Goal: Entertainment & Leisure: Browse casually

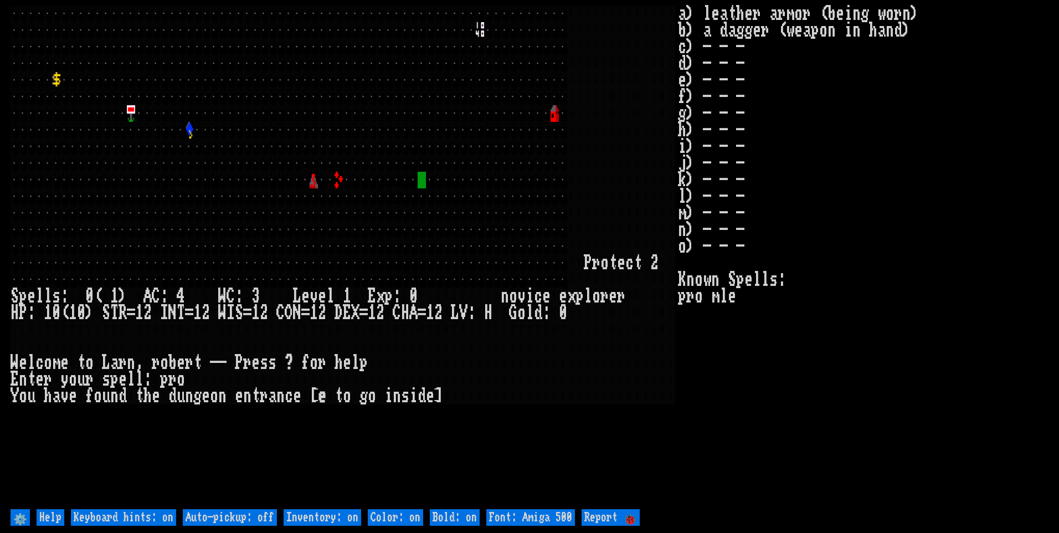
click at [233, 512] on off "Auto-pickup: off" at bounding box center [230, 517] width 94 height 17
type off "Auto-pickup: on"
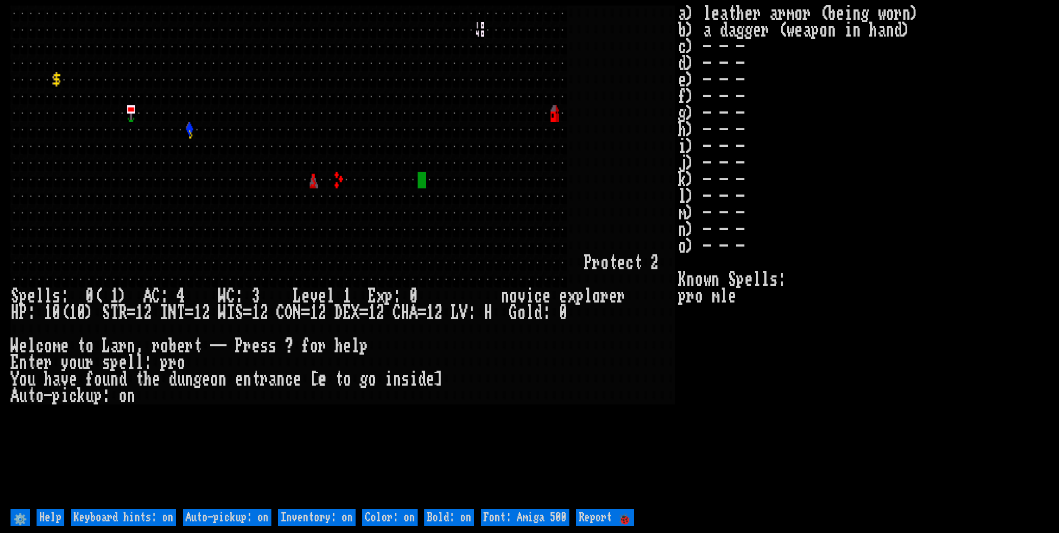
click at [341, 520] on on "Inventory: on" at bounding box center [317, 517] width 78 height 17
type on "Inventory: off"
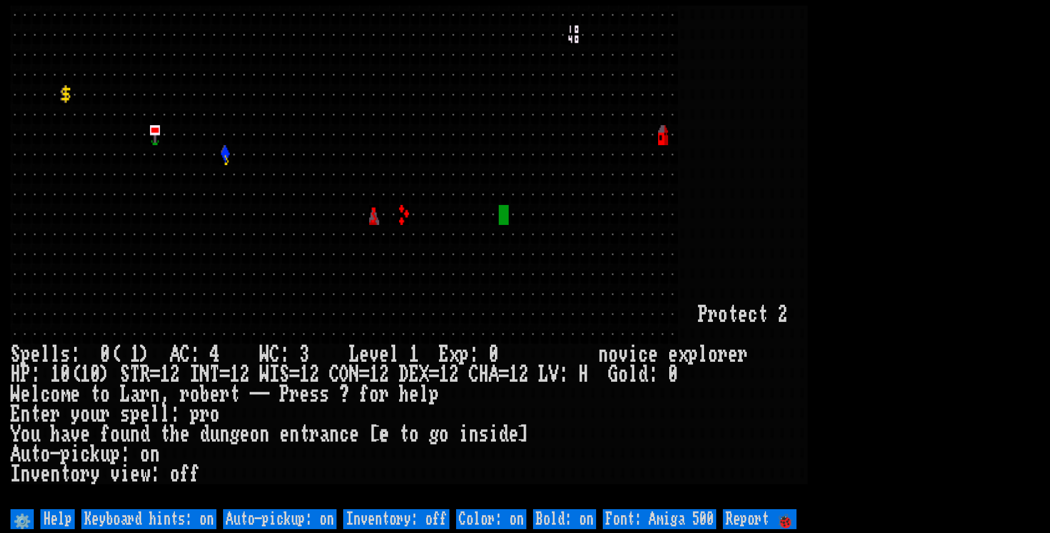
click at [666, 522] on 500 "Font: Amiga 500" at bounding box center [660, 519] width 114 height 20
type 500 "Font: Amiga 1200"
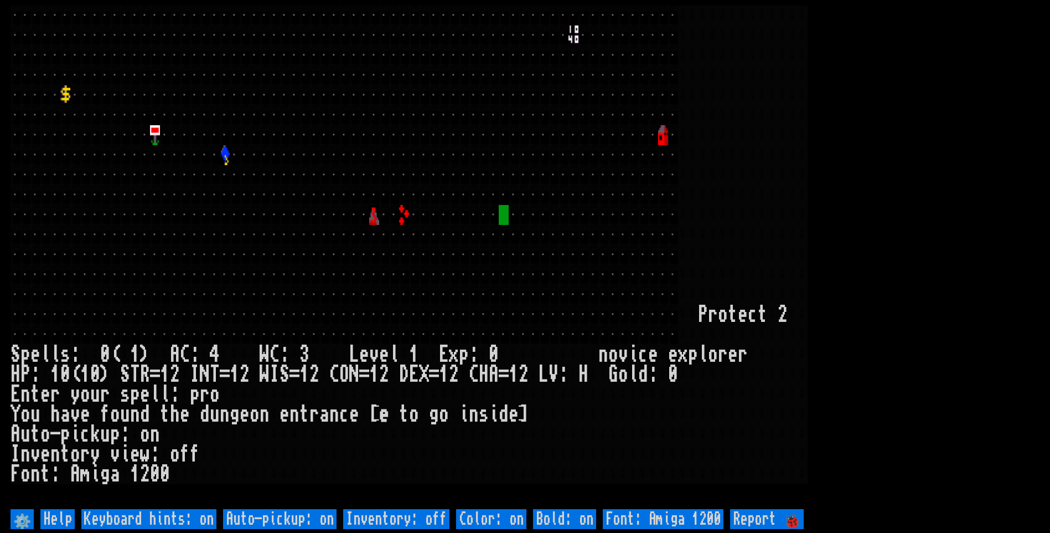
click at [954, 154] on larn at bounding box center [525, 256] width 1029 height 501
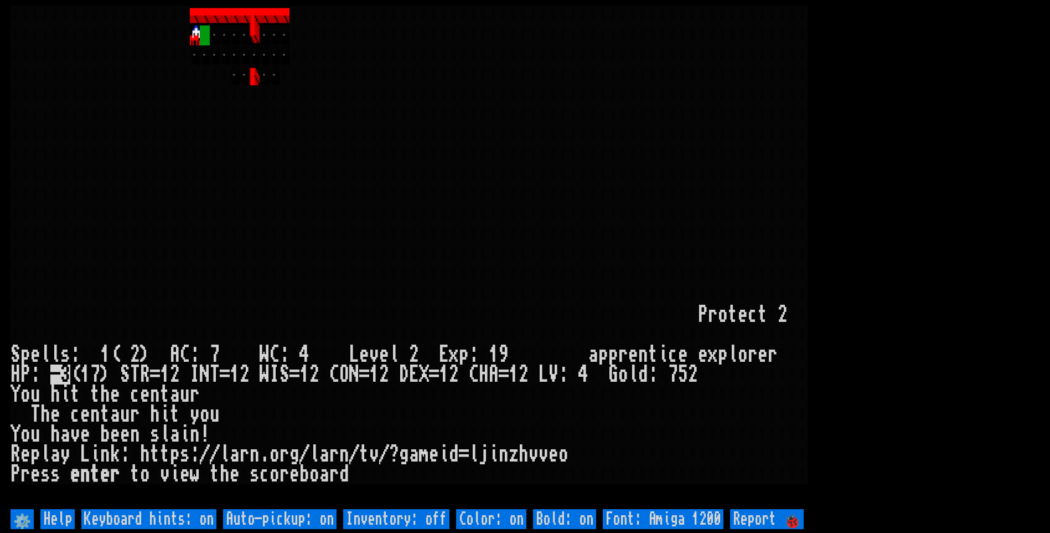
drag, startPoint x: 954, startPoint y: 154, endPoint x: 447, endPoint y: 167, distance: 507.4
click at [916, 154] on larn at bounding box center [525, 256] width 1029 height 501
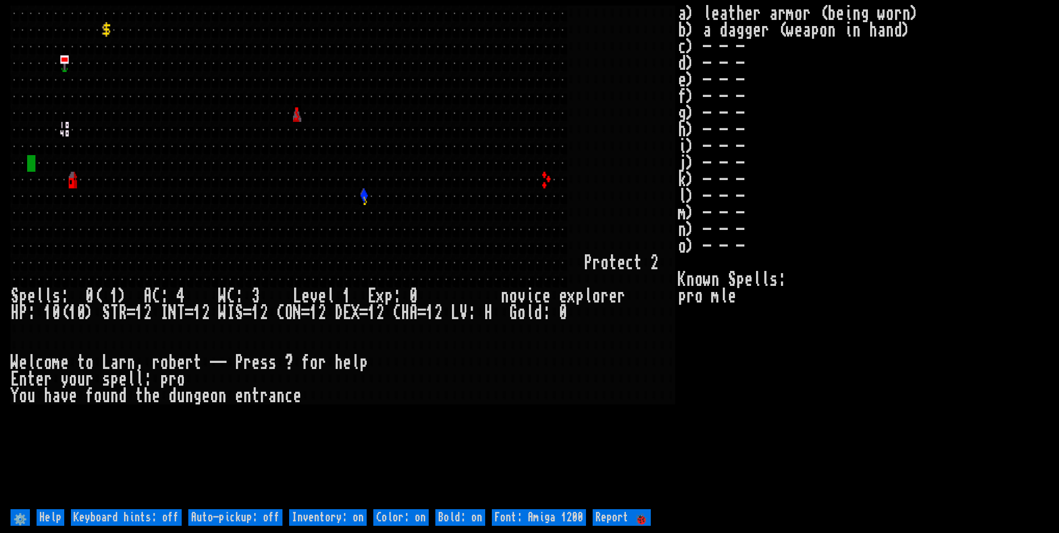
click at [231, 514] on off "Auto-pickup: off" at bounding box center [235, 517] width 94 height 17
type off "Auto-pickup: on"
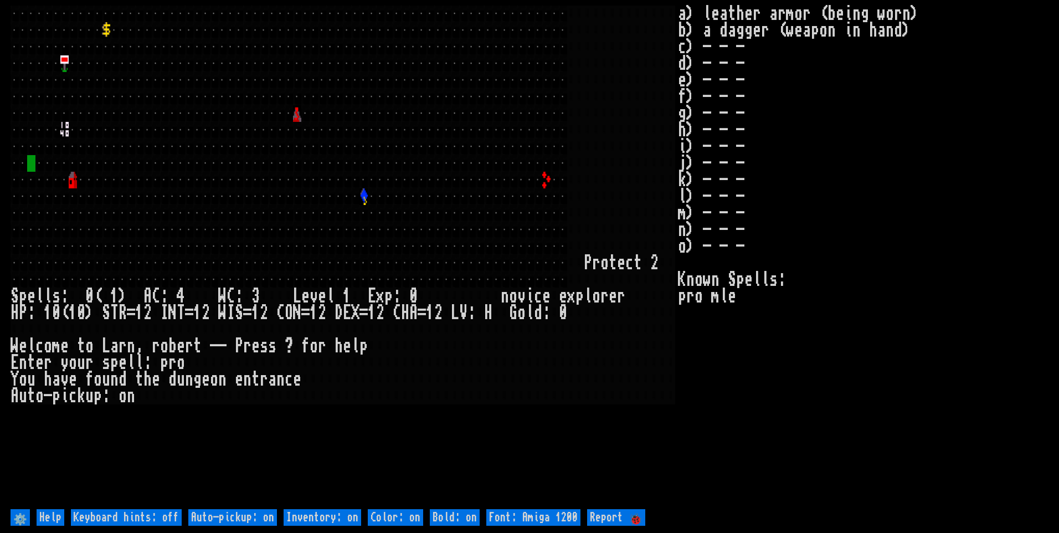
click at [323, 513] on on "Inventory: on" at bounding box center [323, 517] width 78 height 17
type on "Inventory: off"
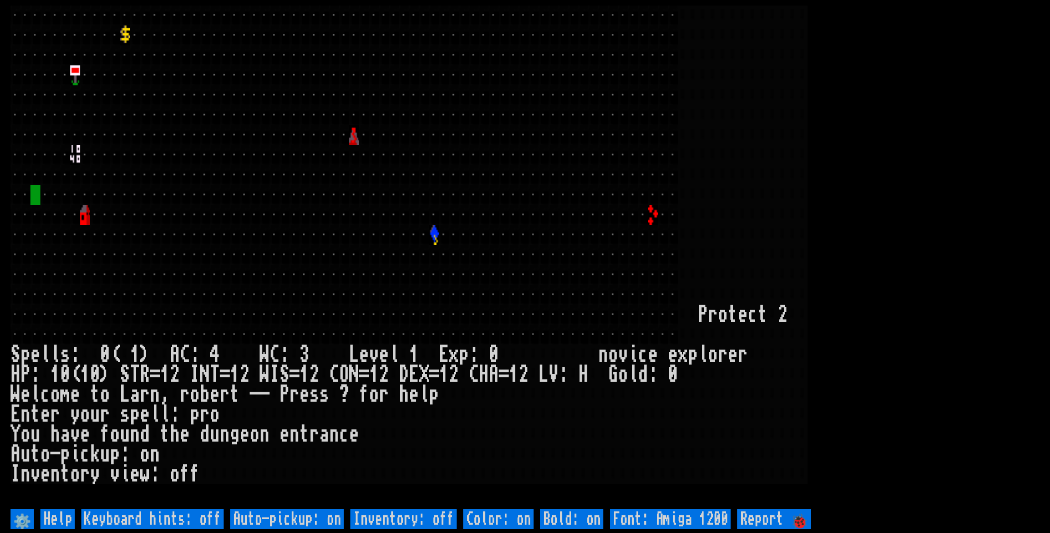
click at [925, 210] on larn at bounding box center [525, 256] width 1029 height 501
